Goal: Transaction & Acquisition: Purchase product/service

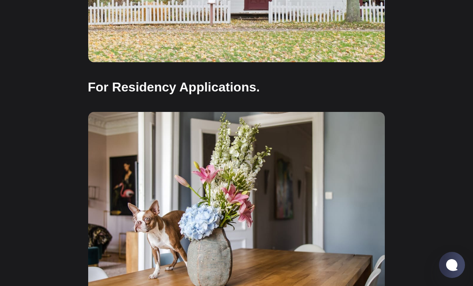
scroll to position [697, 0]
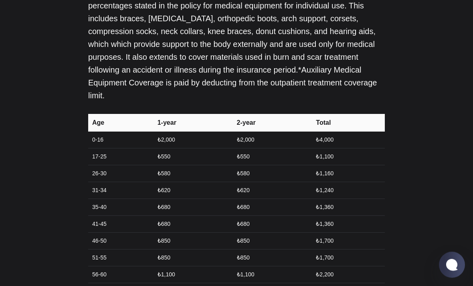
scroll to position [1811, 0]
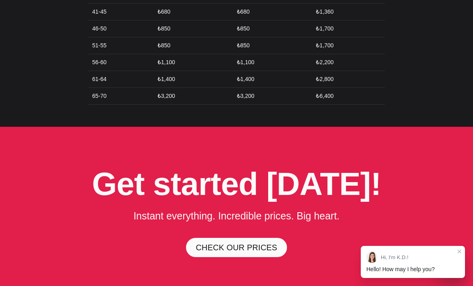
scroll to position [2022, 0]
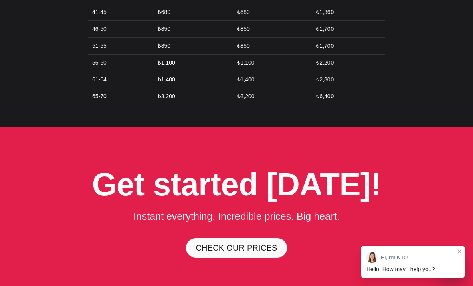
click at [262, 238] on link "CHECK OUR PRICES" at bounding box center [236, 247] width 101 height 19
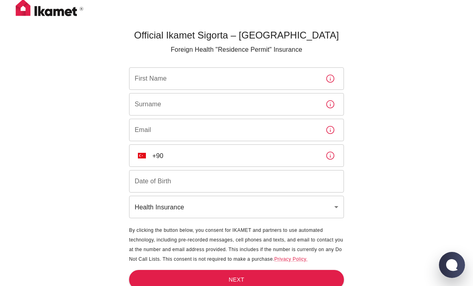
click at [287, 73] on input "First Name" at bounding box center [224, 78] width 190 height 22
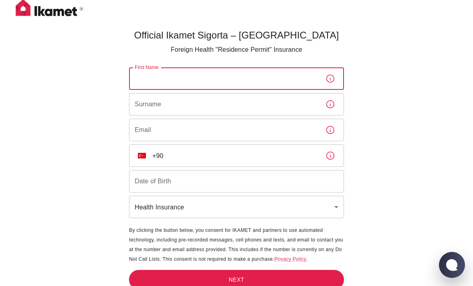
scroll to position [0, 0]
click at [270, 97] on input "Surname" at bounding box center [224, 104] width 190 height 22
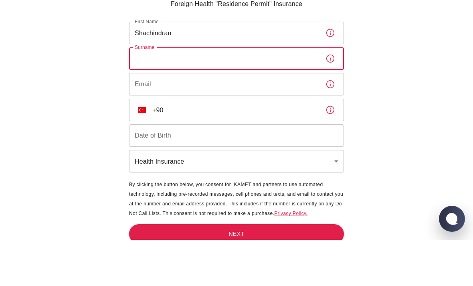
click at [278, 68] on input "Shachindran" at bounding box center [224, 79] width 190 height 22
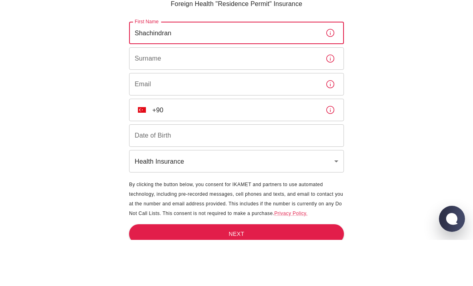
type input "Shachindran"
click at [272, 93] on input "Surname" at bounding box center [224, 104] width 190 height 22
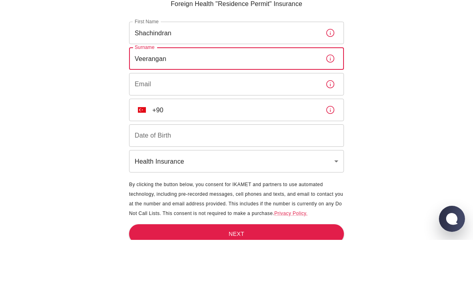
type input "Veerangan"
click at [274, 119] on input "Email" at bounding box center [224, 130] width 190 height 22
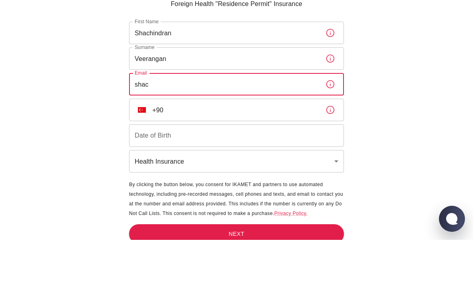
type input "[EMAIL_ADDRESS][DOMAIN_NAME]"
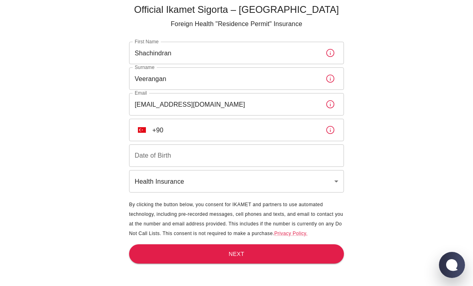
click at [278, 119] on input "+90" at bounding box center [235, 130] width 167 height 22
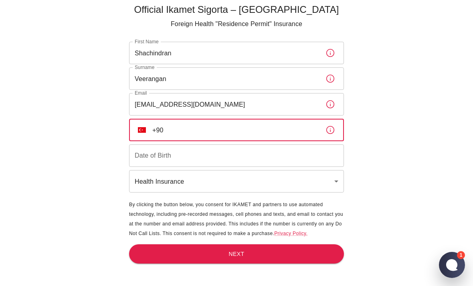
scroll to position [46, 0]
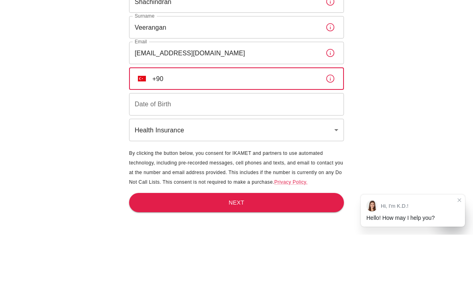
click at [135, 123] on button "TR" at bounding box center [142, 130] width 14 height 14
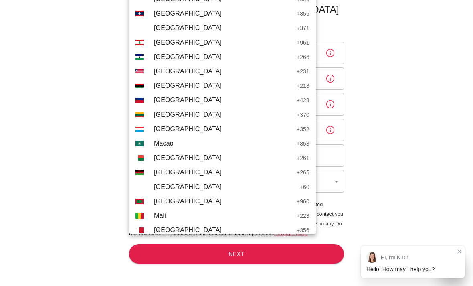
scroll to position [1745, 0]
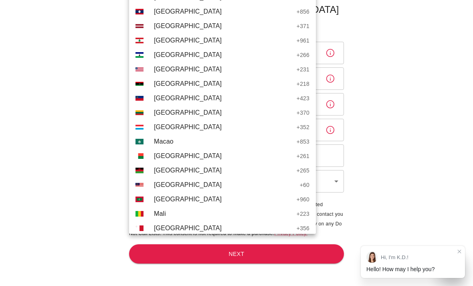
click at [185, 182] on span "[GEOGRAPHIC_DATA]" at bounding box center [225, 185] width 142 height 10
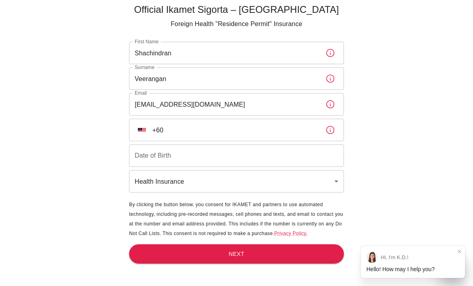
click at [254, 119] on input "+60" at bounding box center [235, 130] width 167 height 22
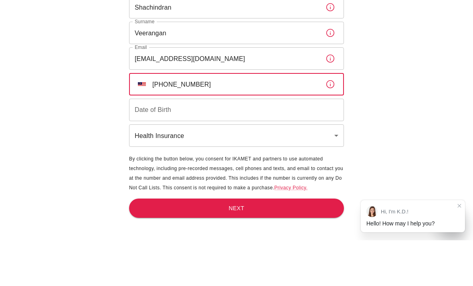
type input "[PHONE_NUMBER]"
click at [141, 144] on input "Date of Birth" at bounding box center [236, 155] width 215 height 22
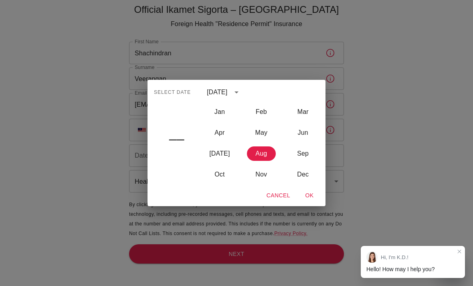
click at [230, 88] on div "[DATE]" at bounding box center [218, 92] width 23 height 10
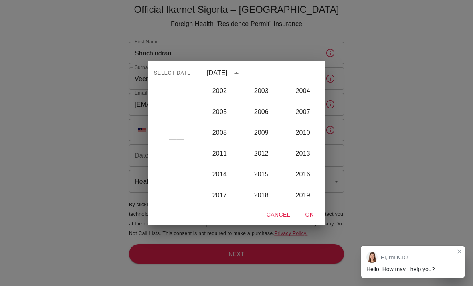
scroll to position [711, 0]
click at [221, 109] on button "2005" at bounding box center [219, 111] width 29 height 14
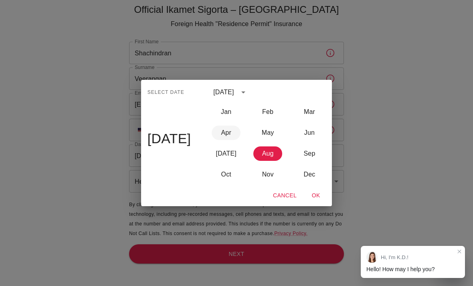
click at [218, 132] on button "Apr" at bounding box center [226, 132] width 29 height 14
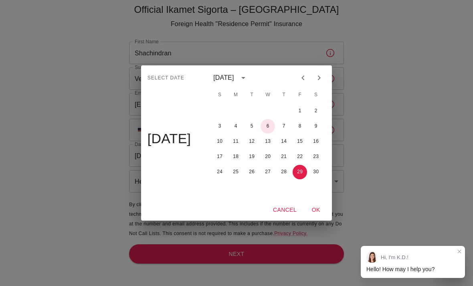
click at [266, 126] on button "6" at bounding box center [267, 126] width 14 height 14
type input "[DATE]"
click at [318, 211] on button "OK" at bounding box center [316, 209] width 26 height 15
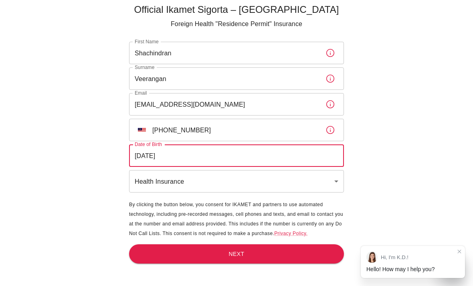
click at [282, 157] on body "Official Ikamet Sigorta – [DEMOGRAPHIC_DATA] Foreign Health "Residence Permit" …" at bounding box center [236, 130] width 473 height 312
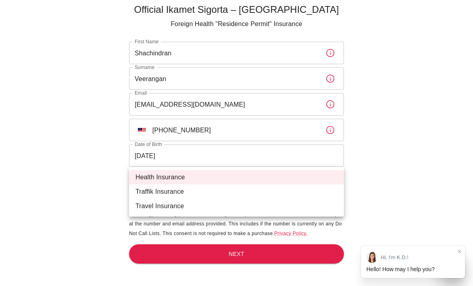
click at [383, 143] on div at bounding box center [236, 143] width 473 height 286
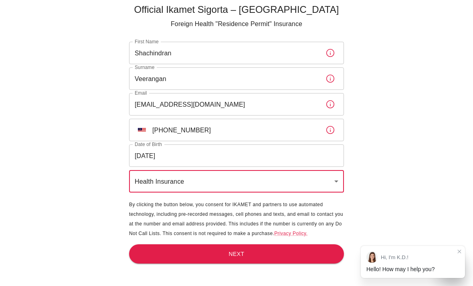
click at [319, 244] on button "Next" at bounding box center [236, 254] width 215 height 20
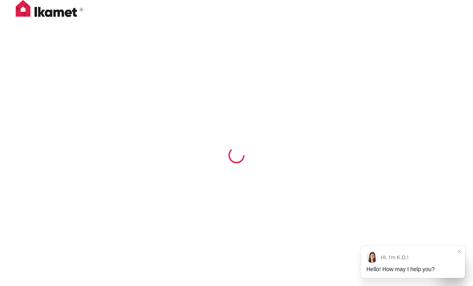
scroll to position [21, 0]
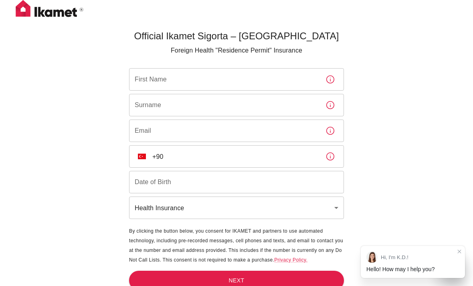
click at [279, 80] on input "First Name" at bounding box center [224, 79] width 190 height 22
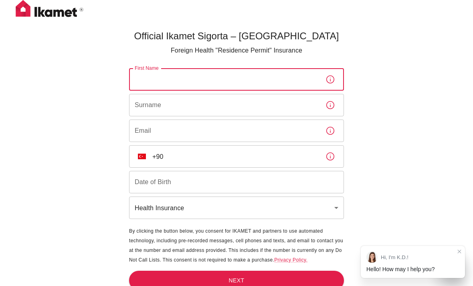
scroll to position [21, 0]
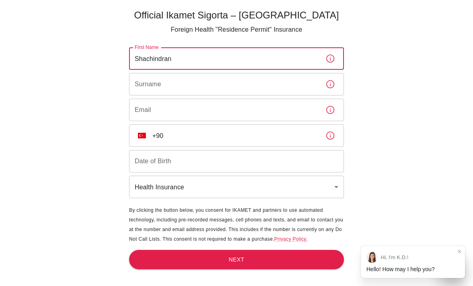
type input "Shachindran"
click at [262, 86] on input "Surname" at bounding box center [224, 84] width 190 height 22
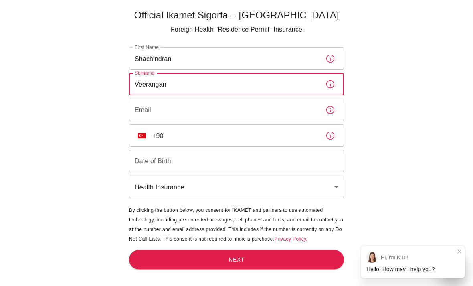
click at [273, 95] on input "Veerangan" at bounding box center [224, 84] width 190 height 22
type input "Veerangan"
click at [284, 109] on input "Email" at bounding box center [224, 110] width 190 height 22
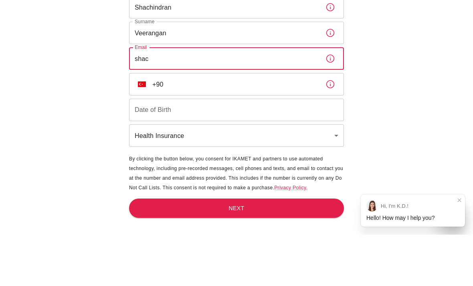
type input "[EMAIL_ADDRESS][DOMAIN_NAME]"
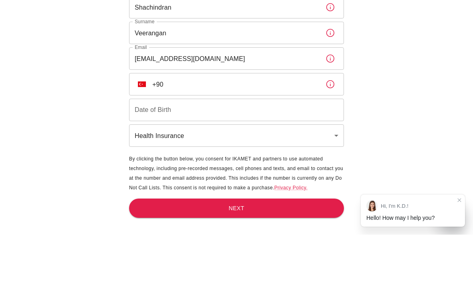
scroll to position [52, 0]
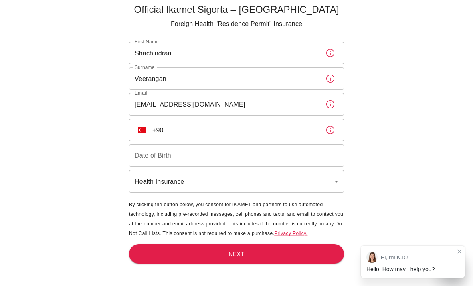
click at [156, 119] on input "+90" at bounding box center [235, 130] width 167 height 22
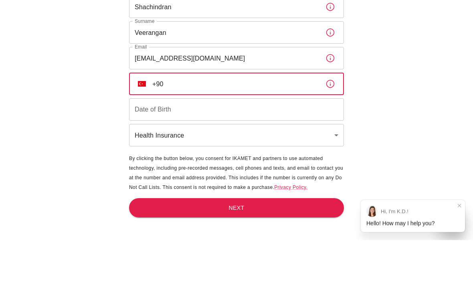
click at [154, 119] on input "+90" at bounding box center [235, 130] width 167 height 22
click at [137, 123] on button "TR" at bounding box center [142, 130] width 14 height 14
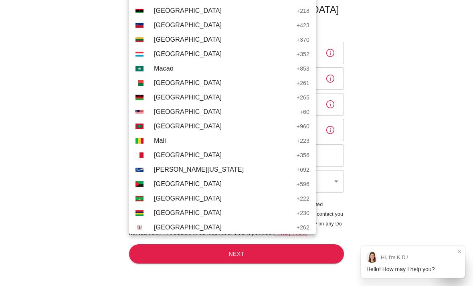
scroll to position [1820, 0]
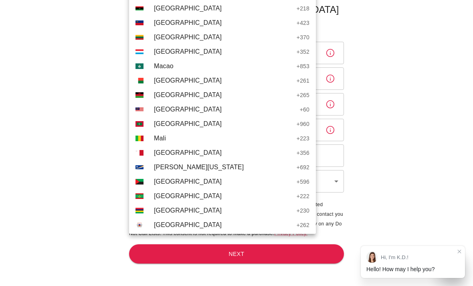
click at [198, 105] on span "[GEOGRAPHIC_DATA]" at bounding box center [225, 110] width 142 height 10
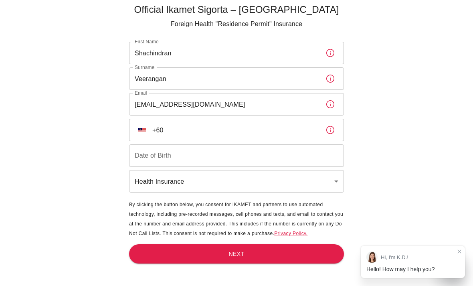
click at [246, 119] on input "+60" at bounding box center [235, 130] width 167 height 22
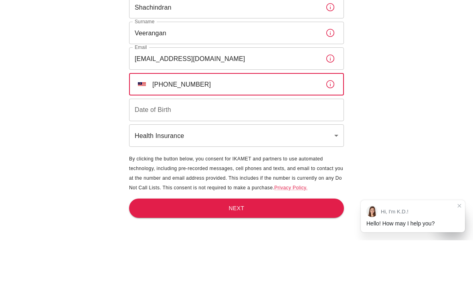
type input "[PHONE_NUMBER]"
click at [302, 144] on input "Date of Birth" at bounding box center [236, 155] width 215 height 22
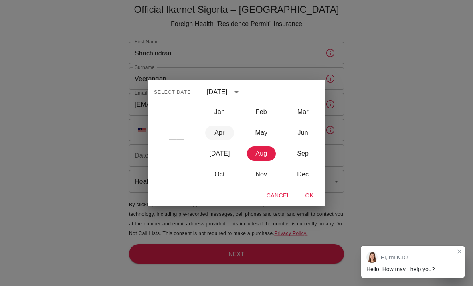
click at [224, 129] on button "Apr" at bounding box center [219, 132] width 29 height 14
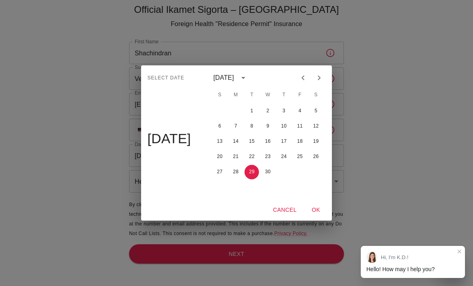
click at [249, 72] on button "calendar view is open, switch to year view" at bounding box center [243, 78] width 14 height 14
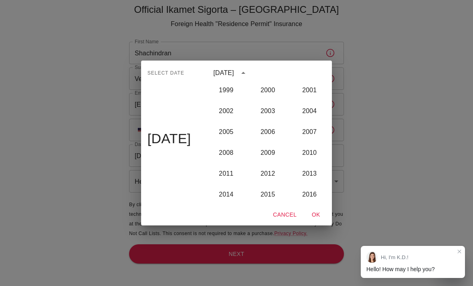
scroll to position [690, 0]
click at [230, 131] on button "2005" at bounding box center [226, 131] width 29 height 14
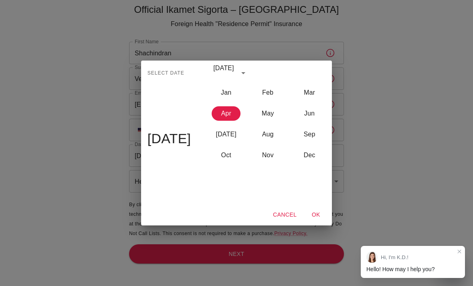
type input "[DATE]"
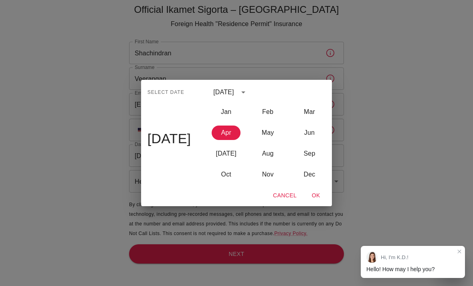
click at [321, 197] on button "OK" at bounding box center [316, 195] width 26 height 15
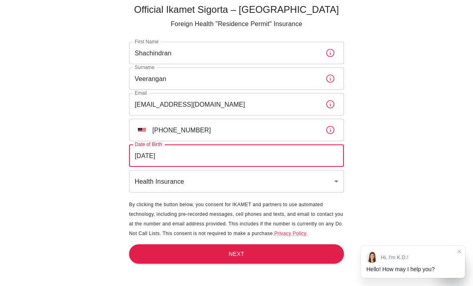
click at [252, 151] on body "Official Ikamet Sigorta – [DEMOGRAPHIC_DATA] Foreign Health "Residence Permit" …" at bounding box center [236, 130] width 473 height 312
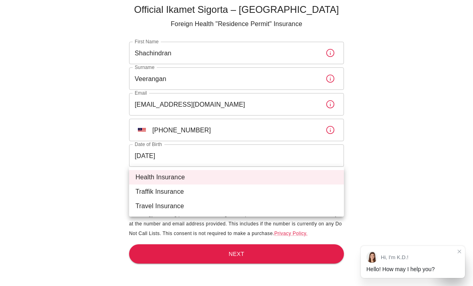
click at [67, 183] on div at bounding box center [236, 143] width 473 height 286
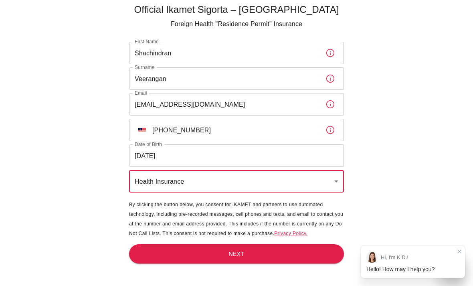
click at [318, 244] on button "Next" at bounding box center [236, 254] width 215 height 20
